Goal: Book appointment/travel/reservation

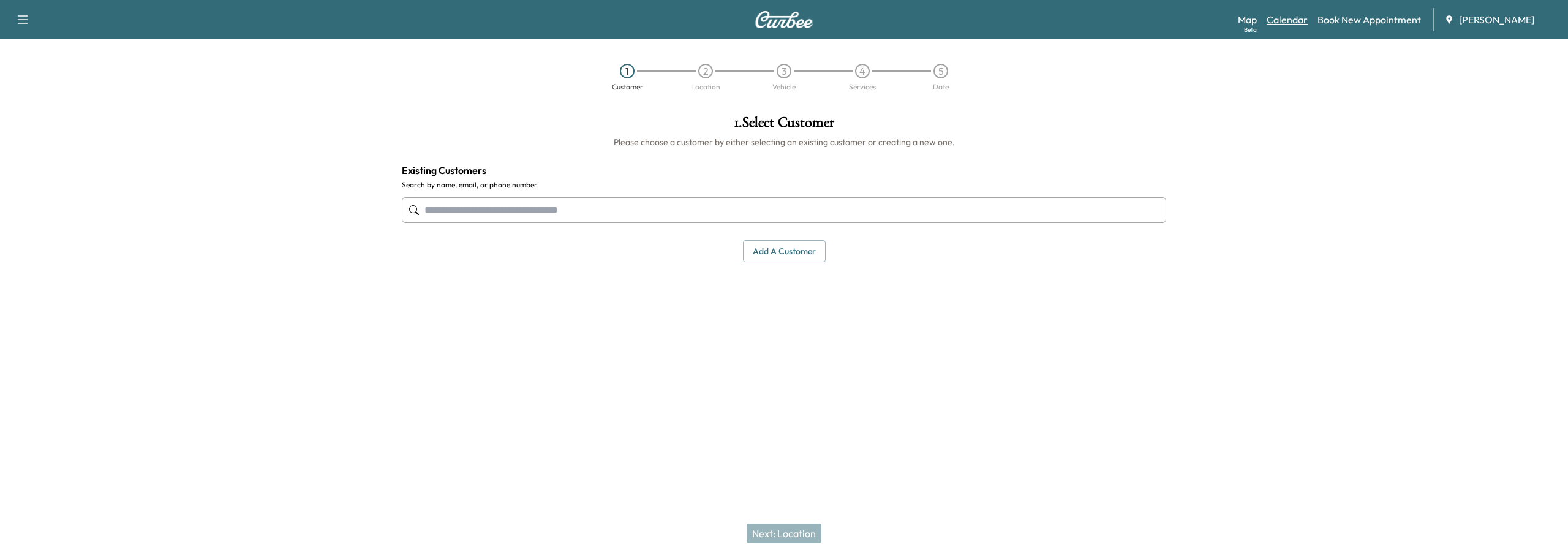
click at [1285, 21] on link "Calendar" at bounding box center [1288, 19] width 41 height 14
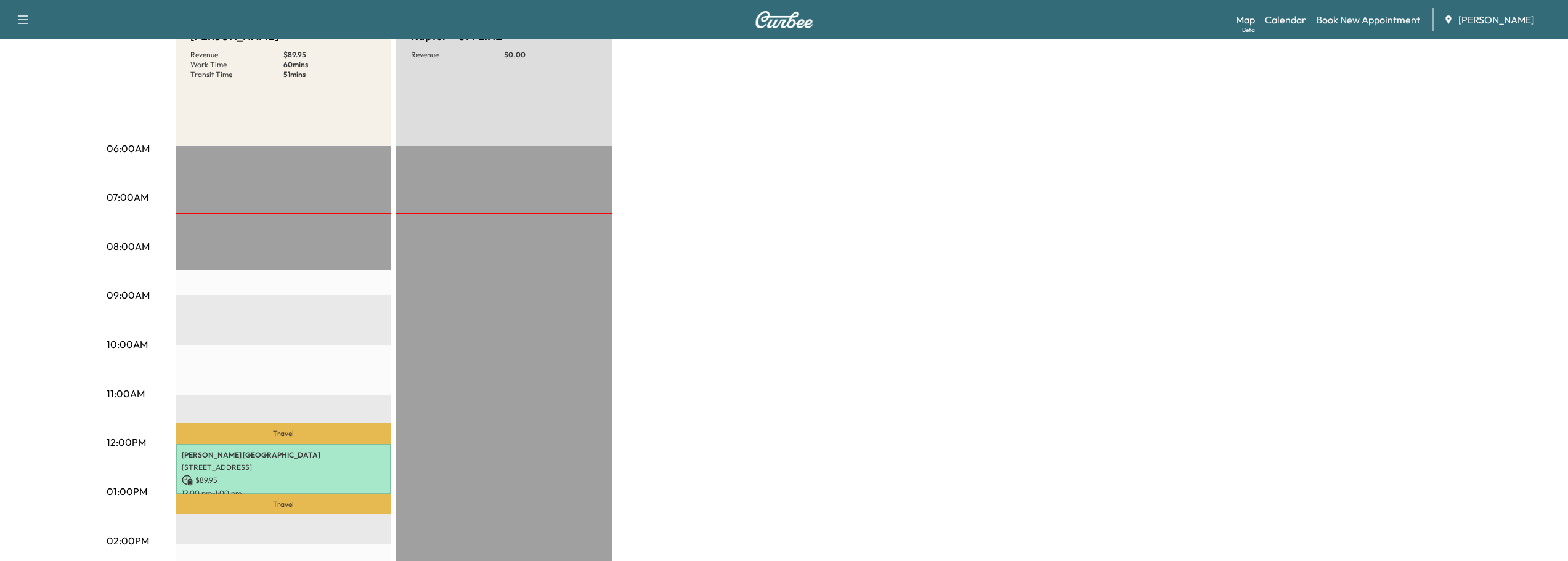
scroll to position [185, 0]
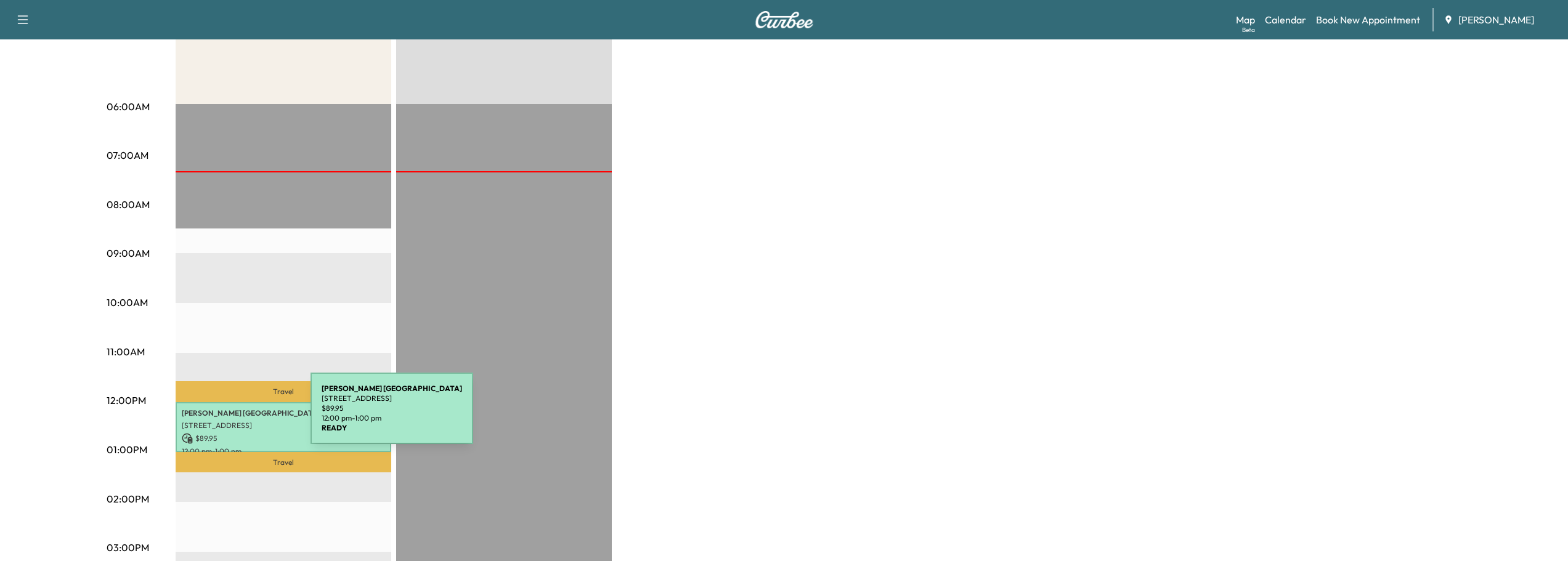
click at [227, 416] on div "[PERSON_NAME] [STREET_ADDRESS] $ 89.95 12:00 pm - 1:00 pm" at bounding box center [283, 427] width 216 height 50
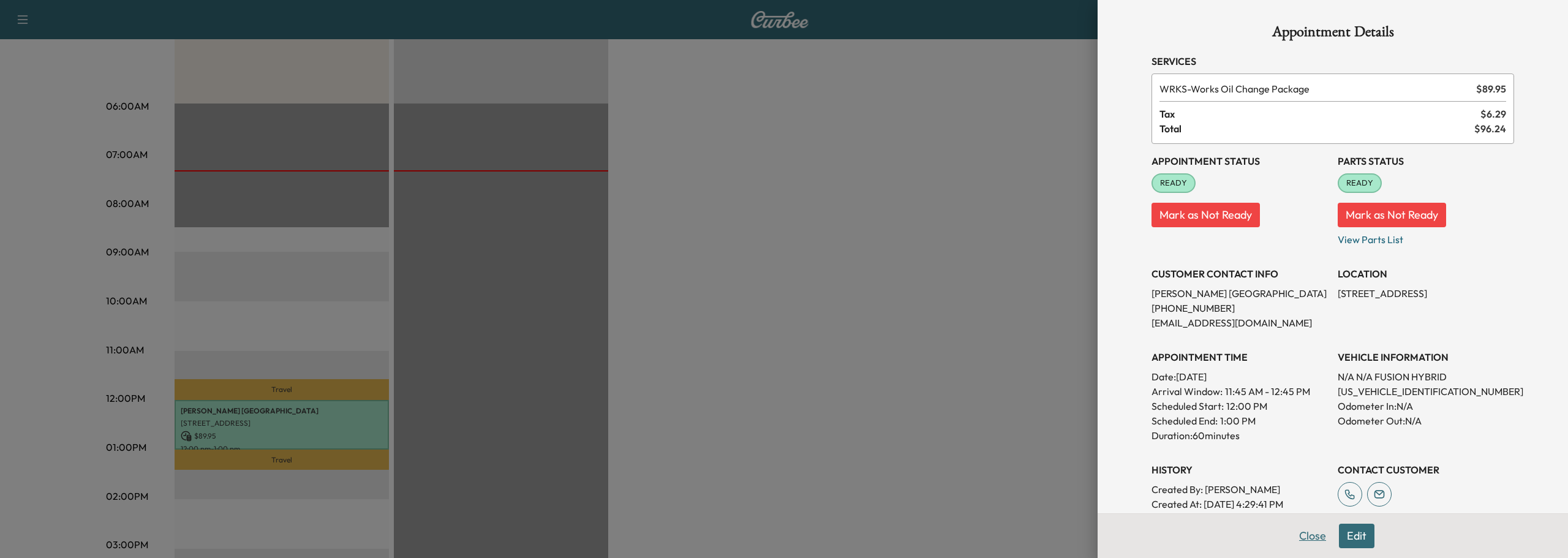
click at [1304, 538] on button "Close" at bounding box center [1313, 536] width 43 height 24
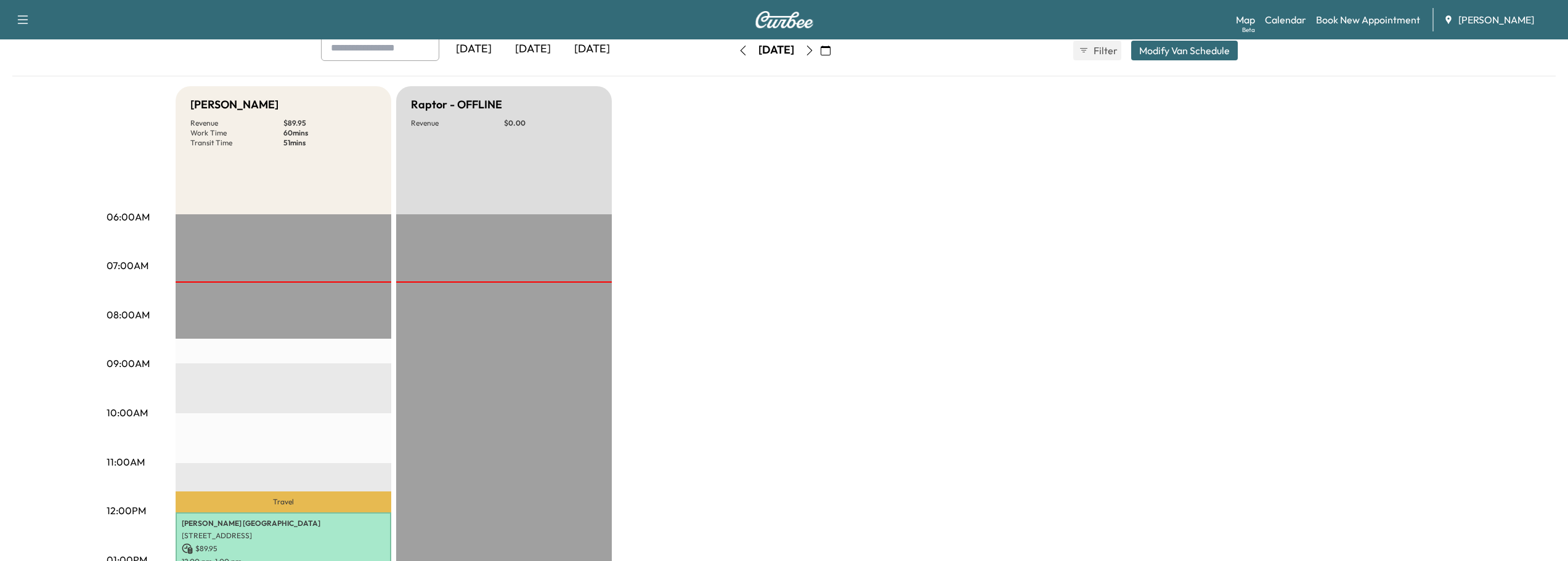
scroll to position [62, 0]
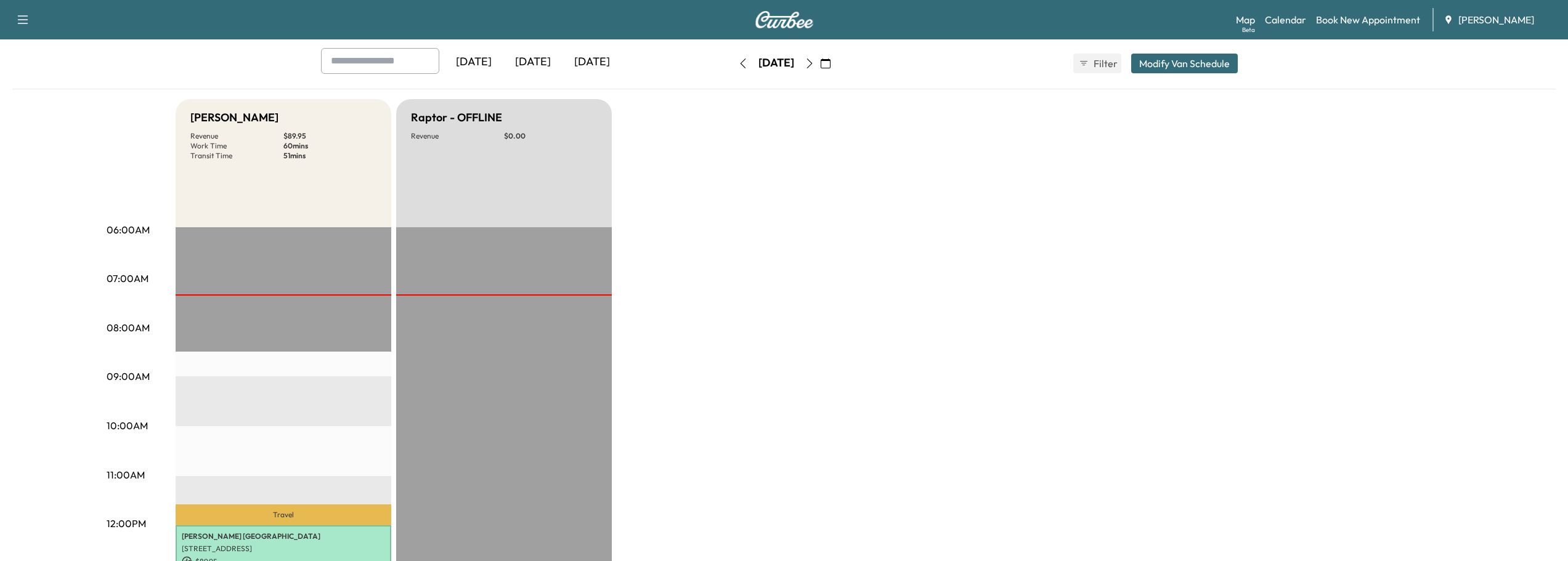
click at [831, 66] on icon "button" at bounding box center [826, 63] width 10 height 10
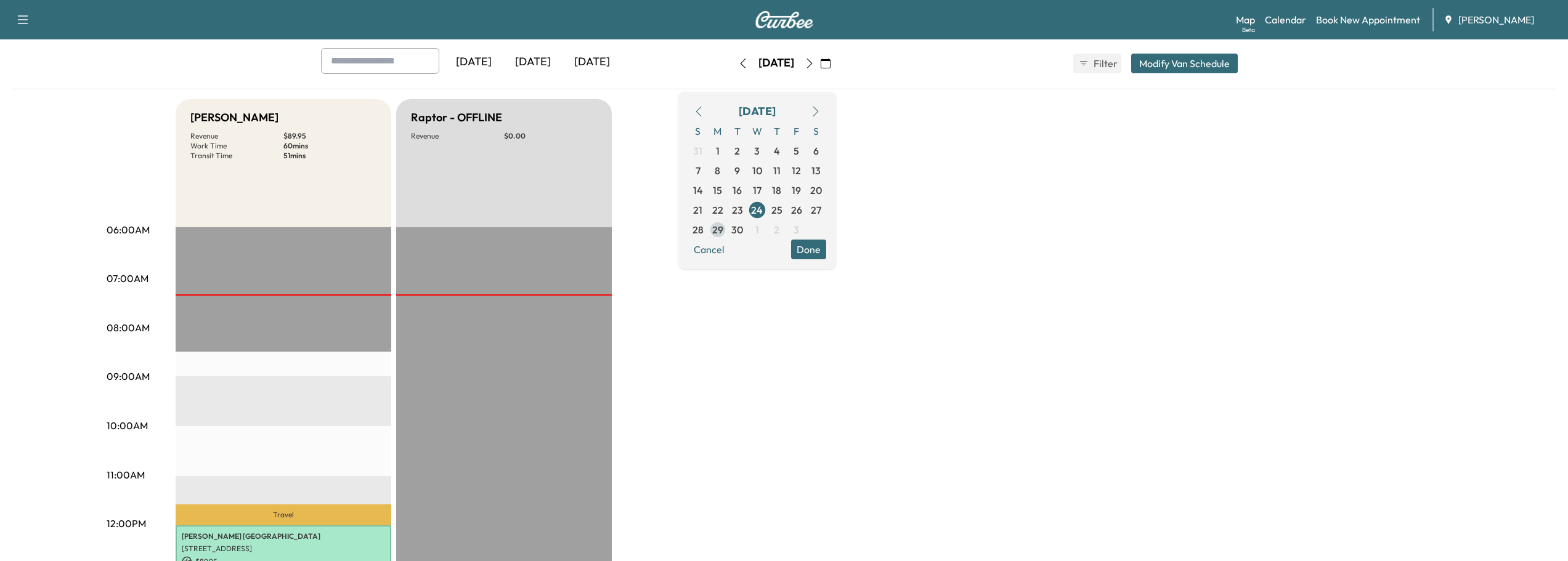
click at [723, 232] on span "29" at bounding box center [717, 229] width 11 height 14
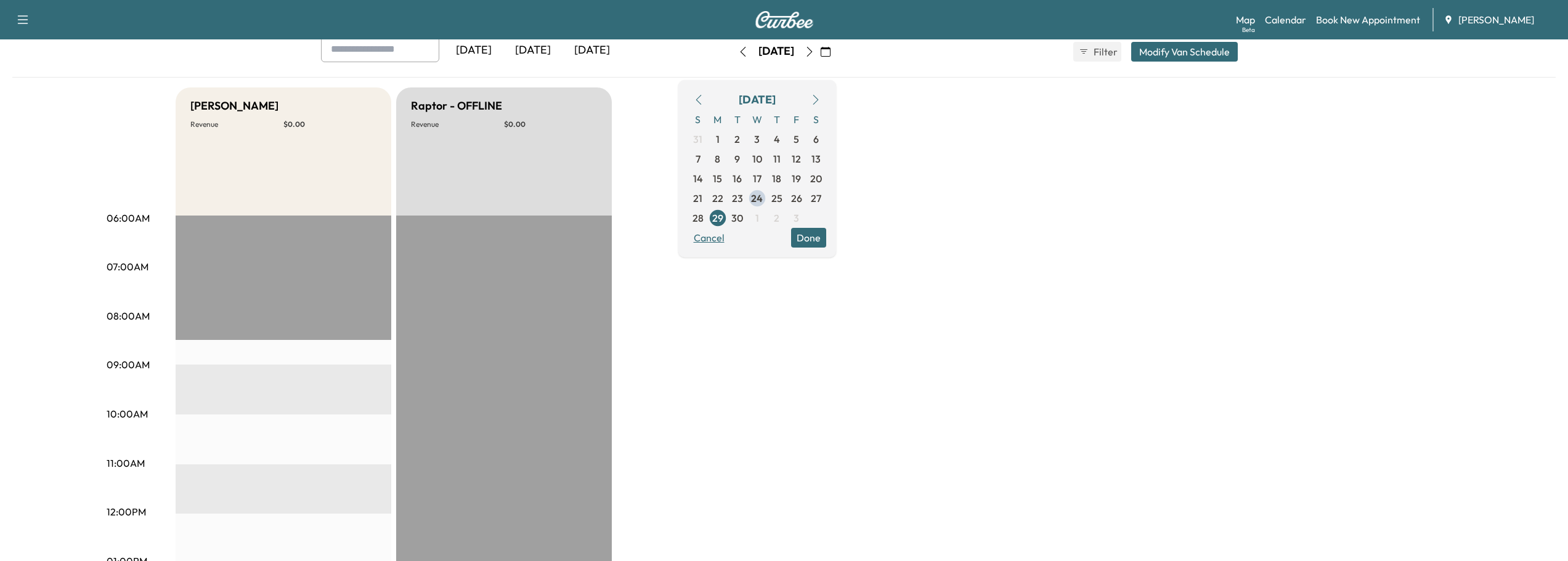
scroll to position [62, 0]
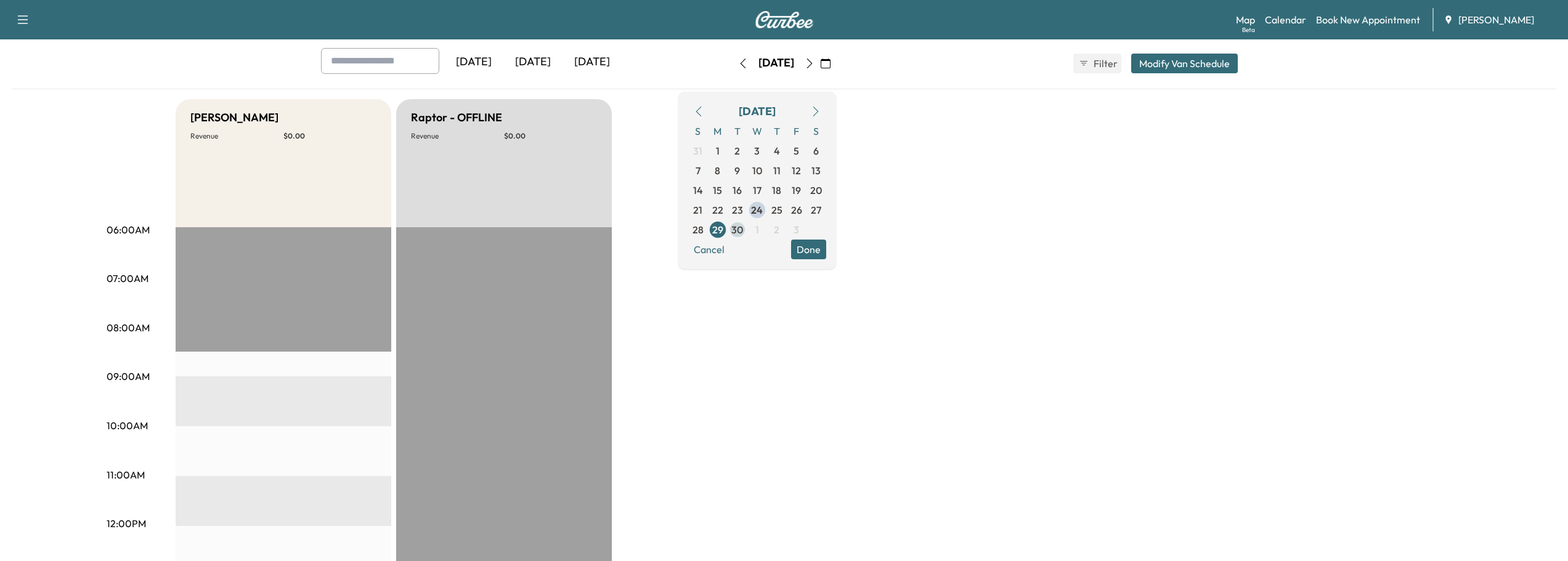
click at [743, 230] on span "30" at bounding box center [737, 229] width 11 height 14
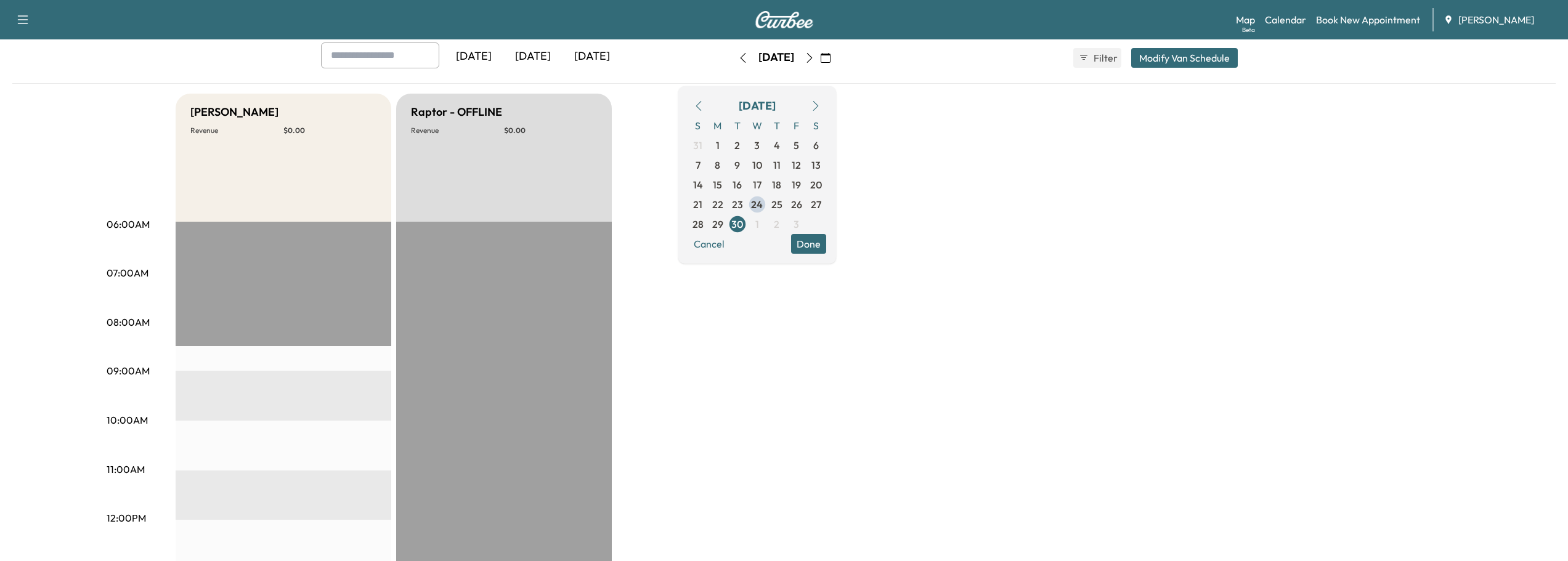
scroll to position [62, 0]
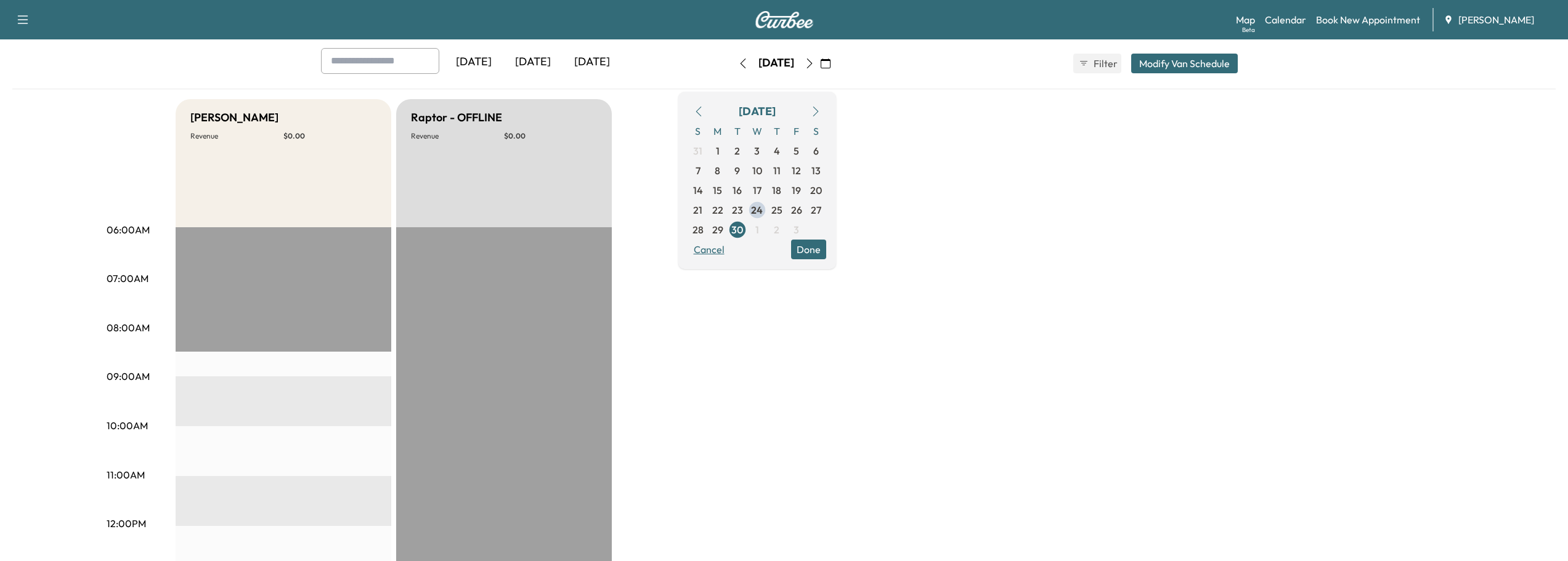
click at [730, 252] on button "Cancel" at bounding box center [709, 249] width 42 height 20
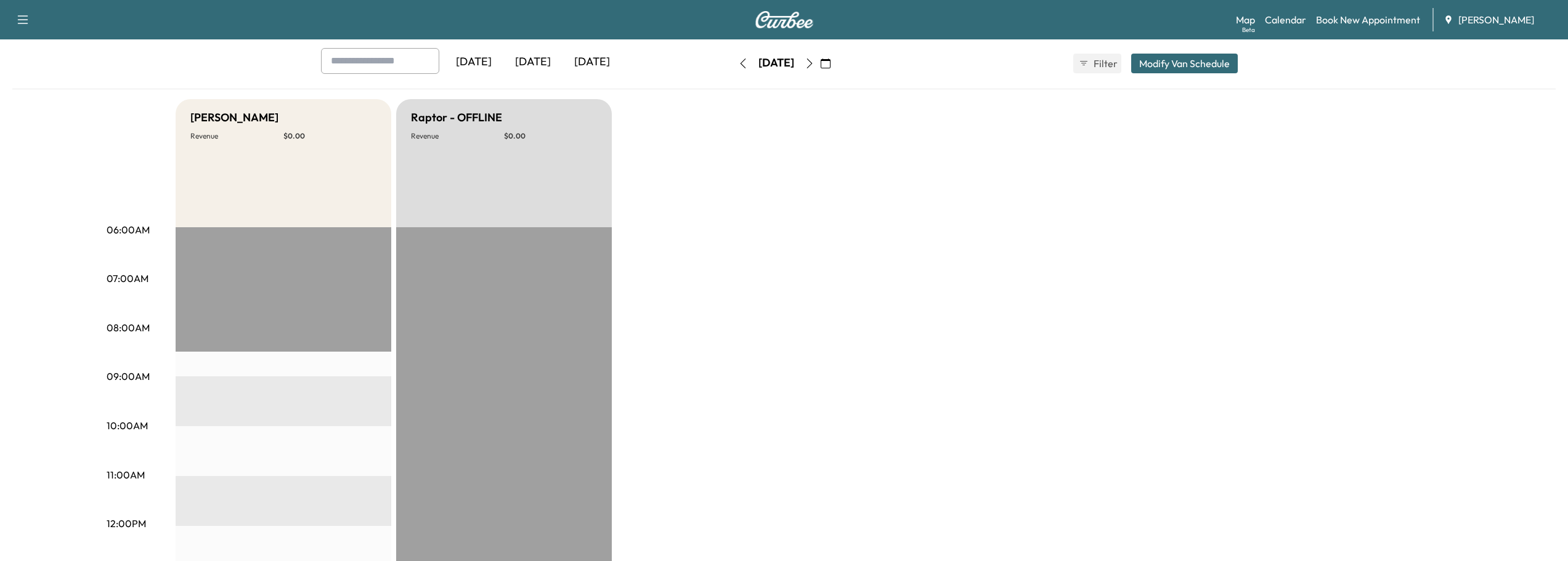
click at [831, 66] on icon "button" at bounding box center [826, 63] width 10 height 10
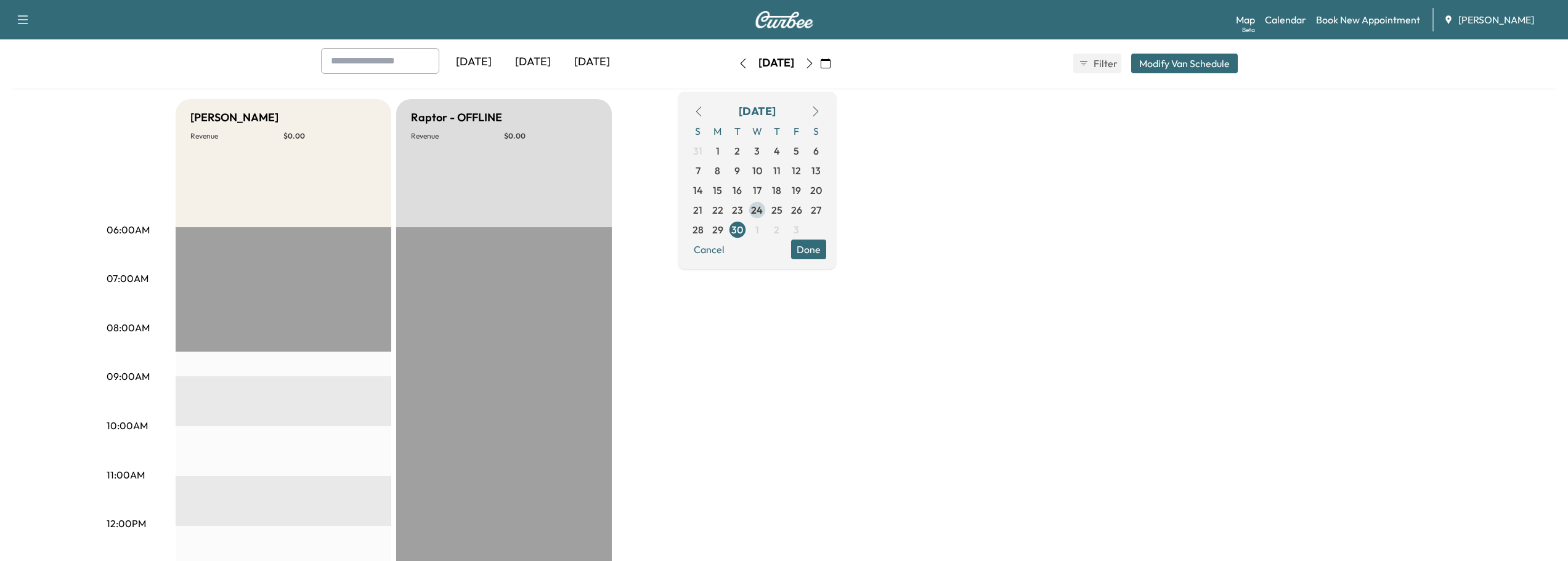
click at [763, 214] on span "24" at bounding box center [756, 210] width 11 height 14
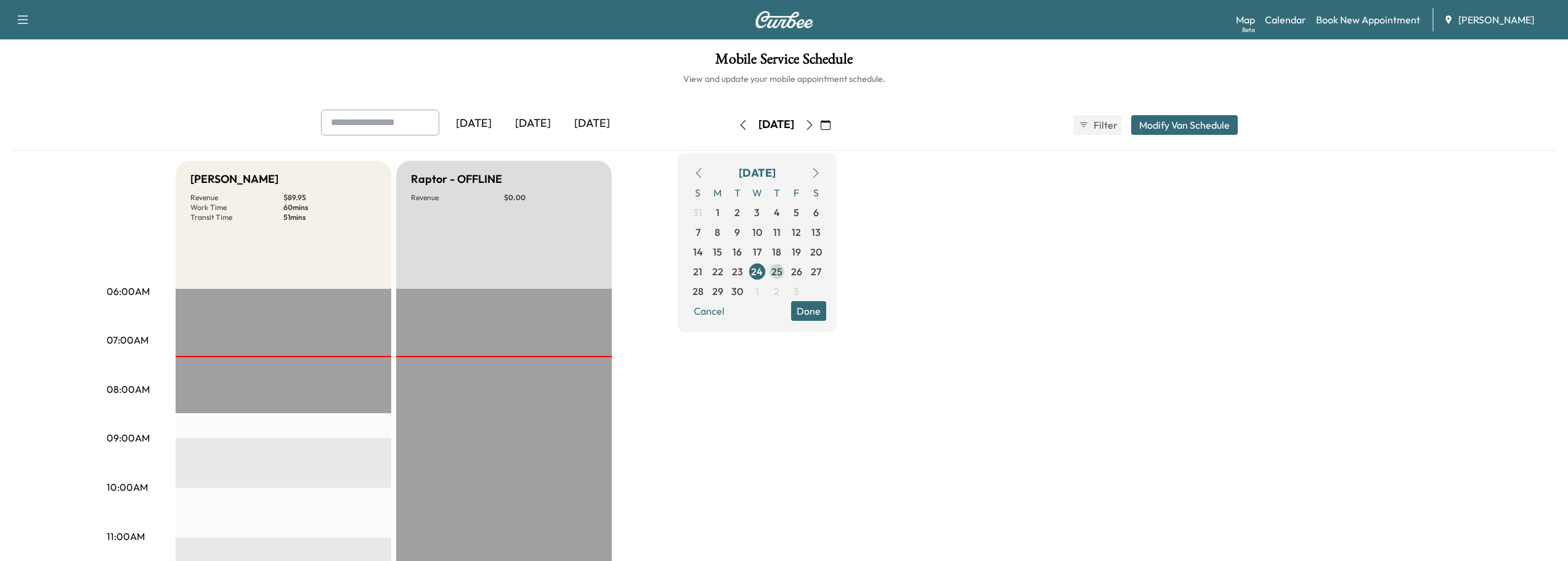
click at [783, 271] on span "25" at bounding box center [777, 271] width 11 height 14
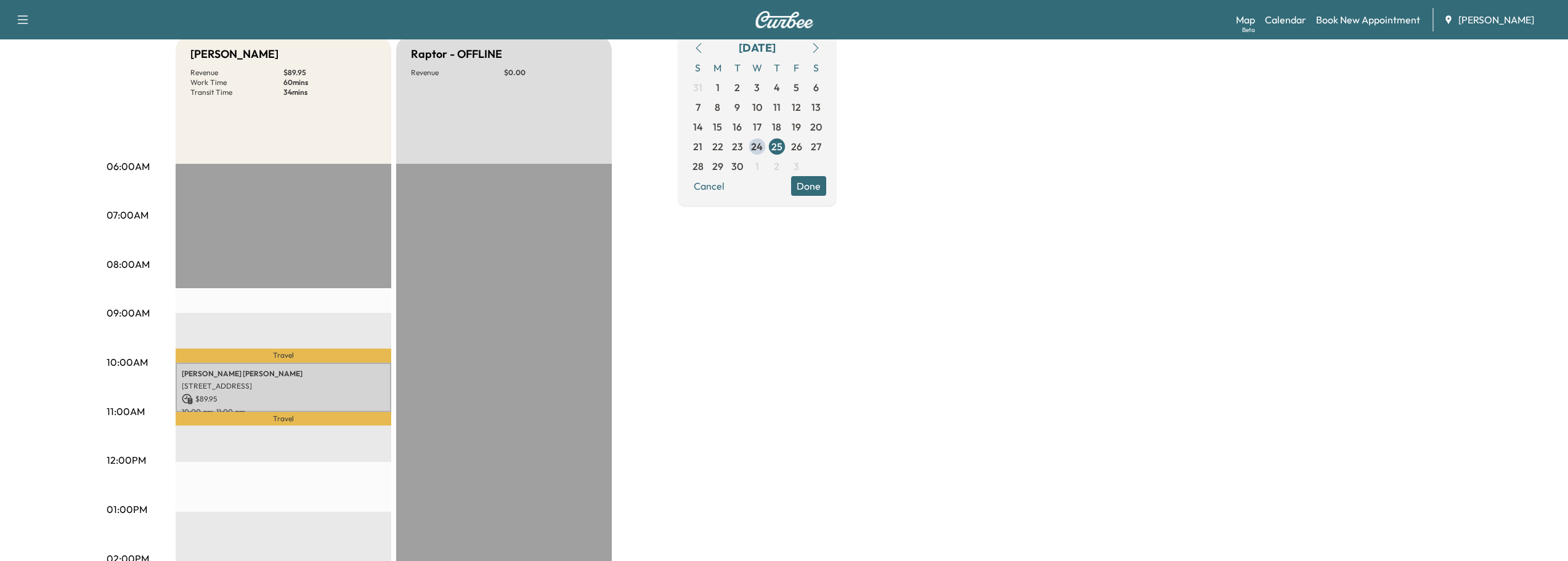
scroll to position [62, 0]
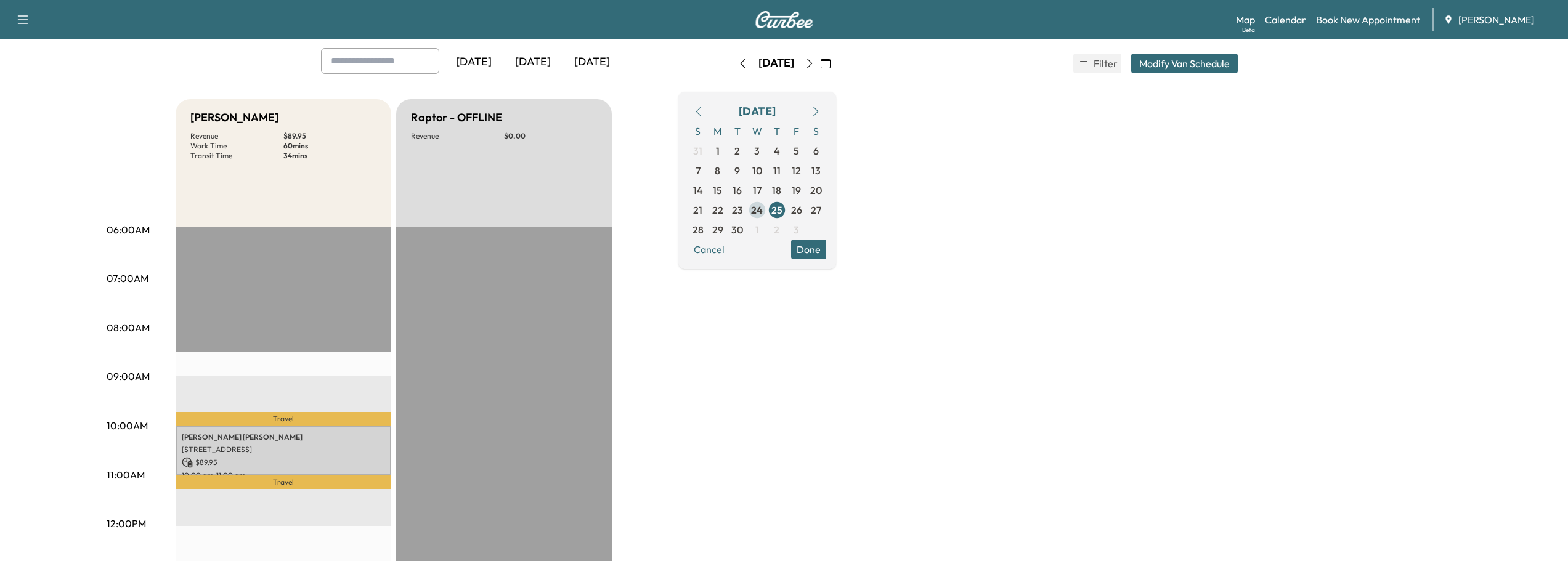
click at [763, 210] on span "24" at bounding box center [756, 210] width 11 height 14
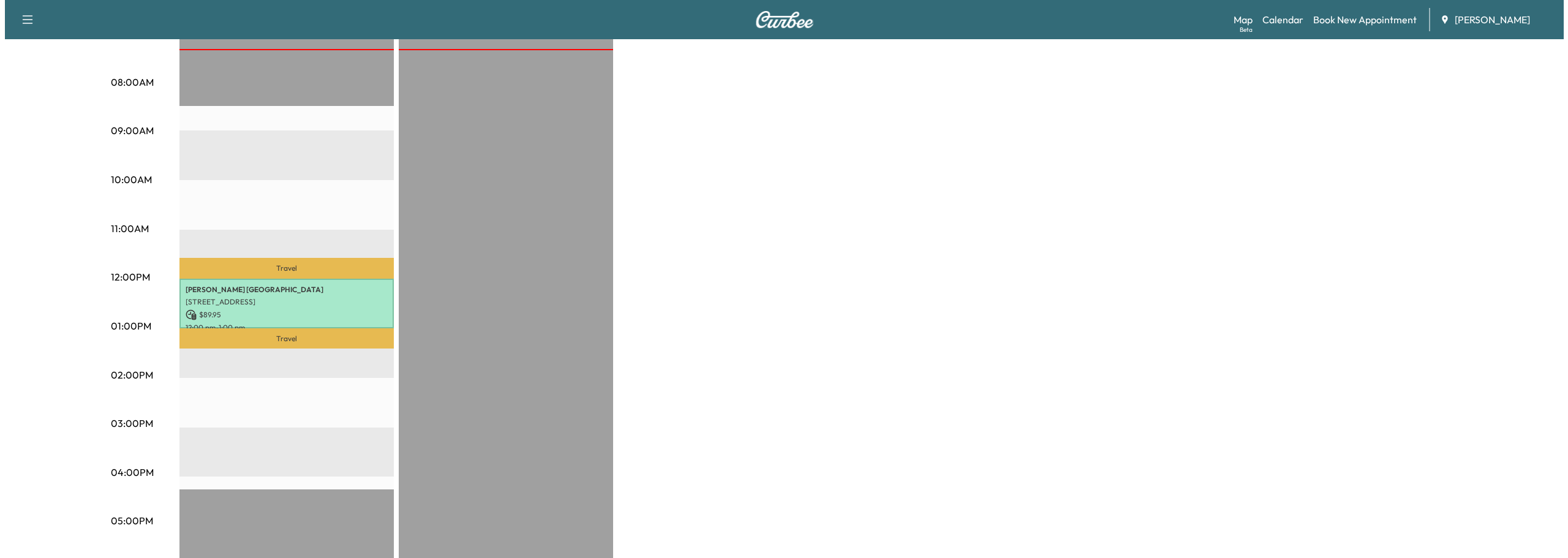
scroll to position [306, 0]
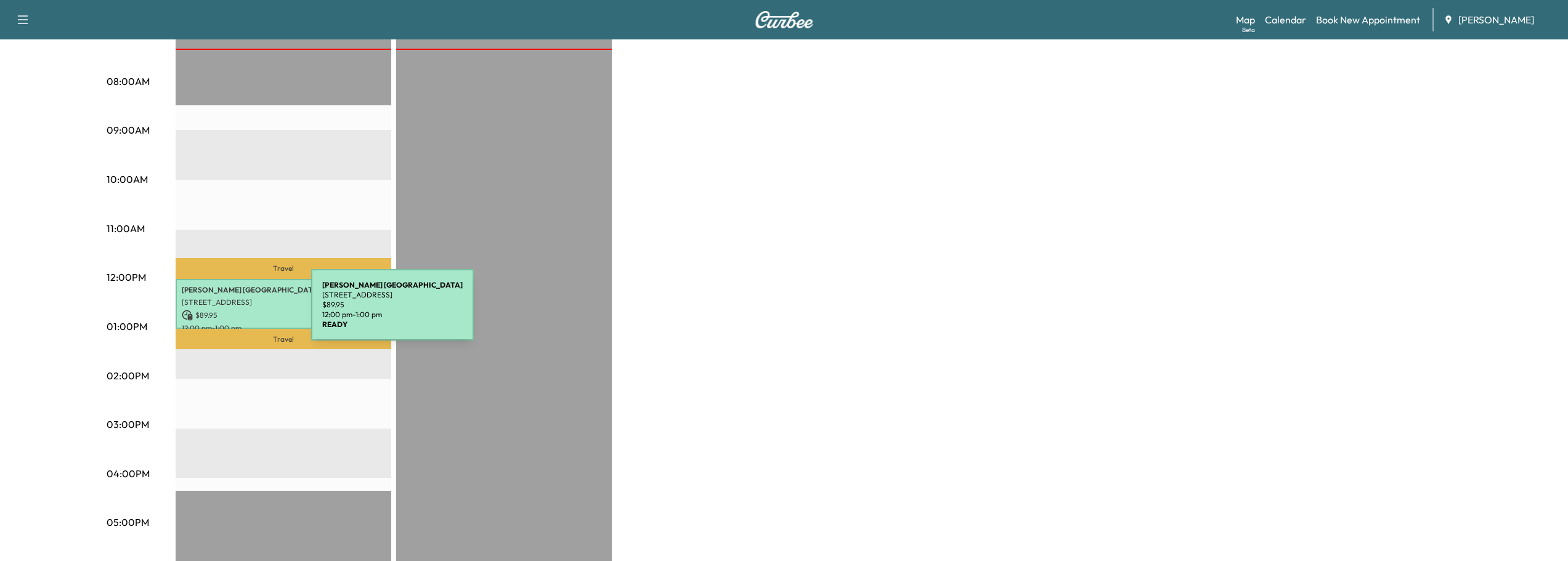
click at [219, 313] on p "$ 89.95" at bounding box center [283, 316] width 204 height 11
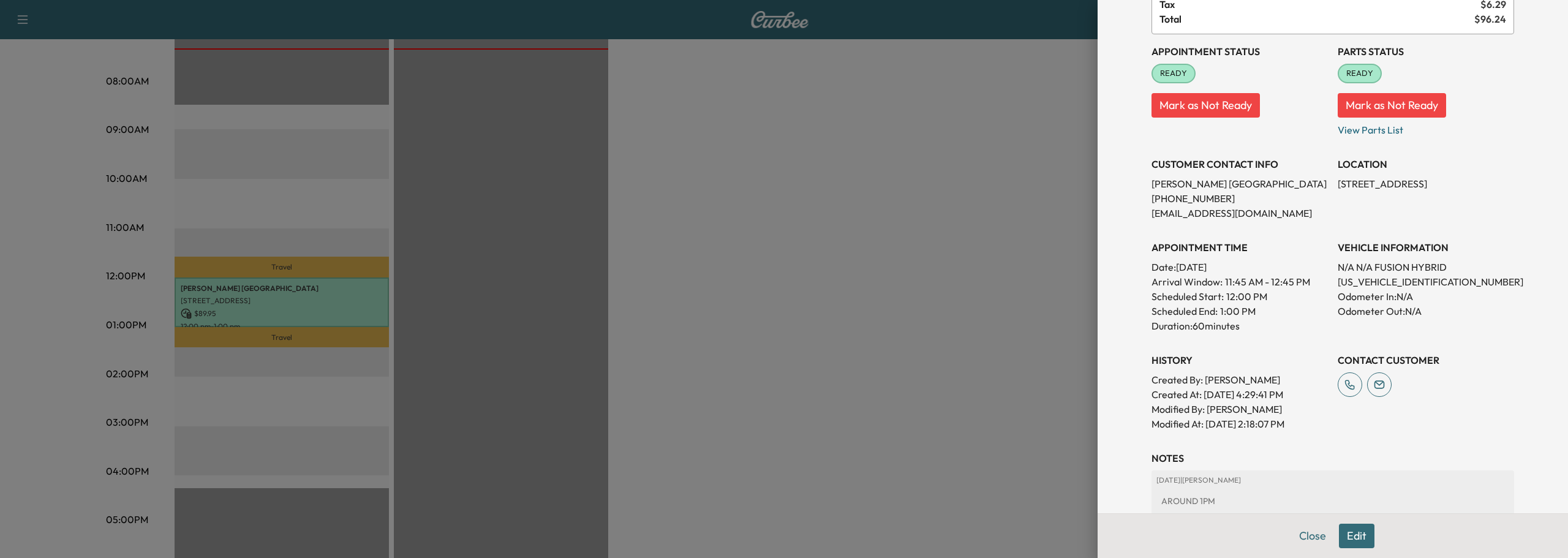
scroll to position [0, 0]
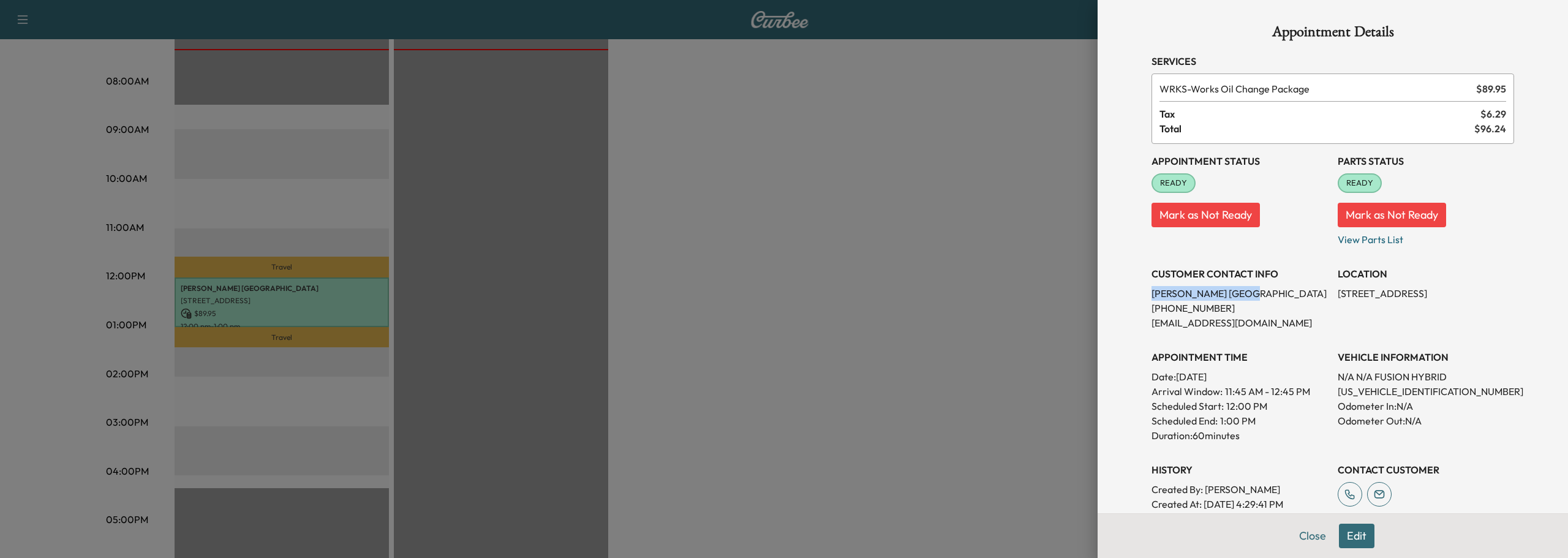
drag, startPoint x: 1143, startPoint y: 293, endPoint x: 1211, endPoint y: 294, distance: 68.0
click at [1211, 294] on p "[PERSON_NAME]" at bounding box center [1240, 293] width 177 height 14
copy p "[PERSON_NAME]"
